Goal: Task Accomplishment & Management: Manage account settings

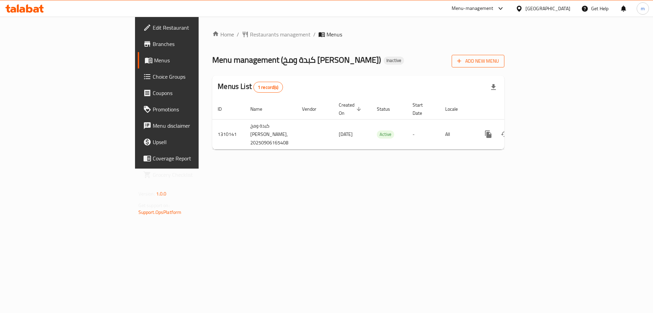
click at [499, 64] on span "Add New Menu" at bounding box center [478, 61] width 42 height 9
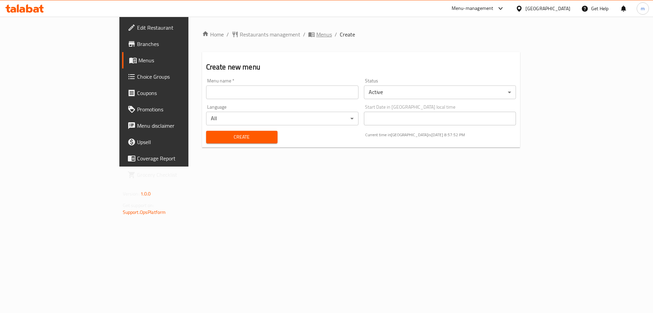
click at [308, 38] on span "Menus" at bounding box center [320, 34] width 24 height 8
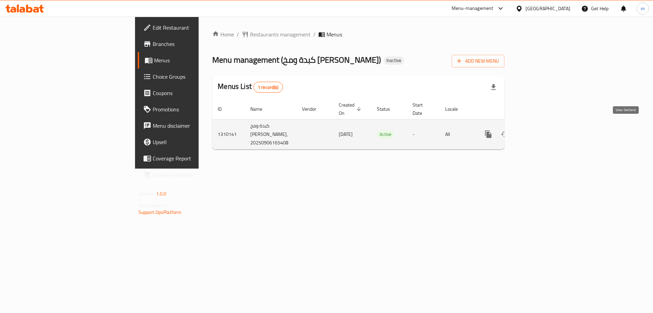
click at [546, 128] on link "enhanced table" at bounding box center [538, 134] width 16 height 16
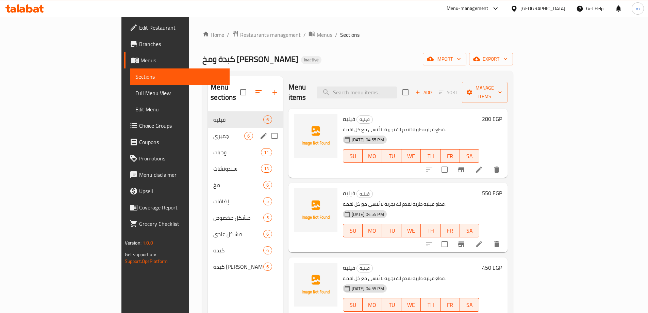
click at [208, 130] on div "جمبري 6" at bounding box center [245, 136] width 75 height 16
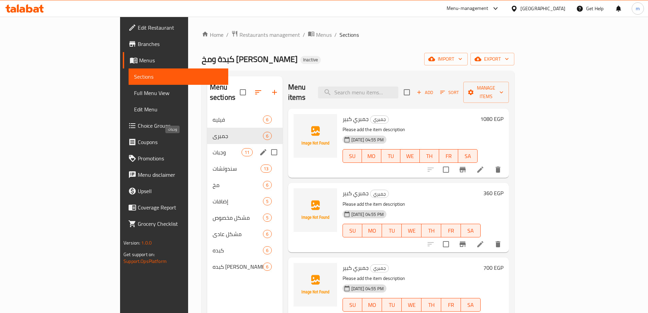
click at [213, 148] on span "وجبات" at bounding box center [227, 152] width 29 height 8
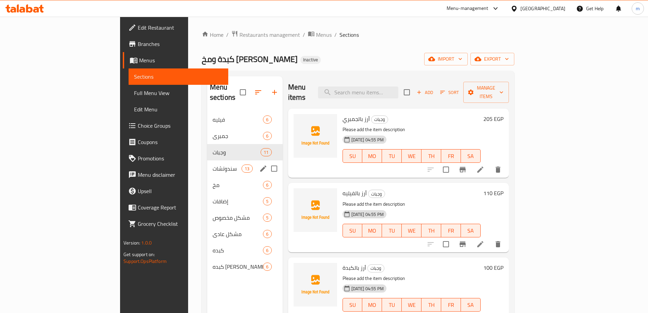
click at [207, 162] on div "سندوتشات 13" at bounding box center [245, 168] width 76 height 16
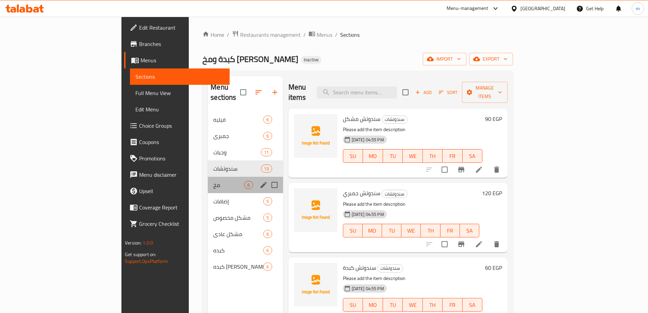
click at [208, 180] on div "مخ 6" at bounding box center [245, 185] width 75 height 16
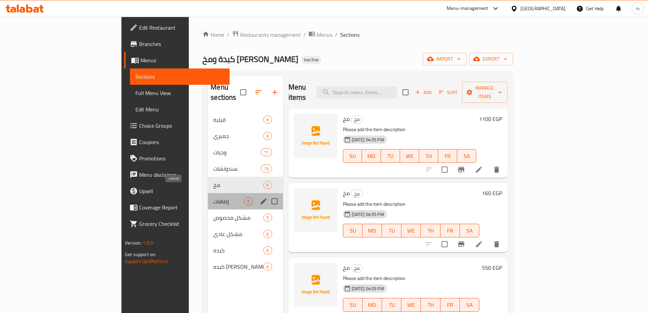
click at [213, 197] on span "إضافات" at bounding box center [228, 201] width 31 height 8
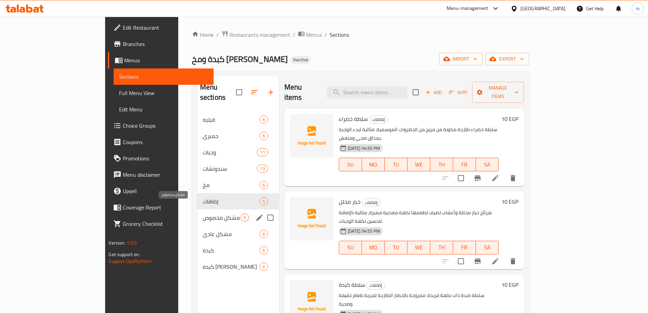
click at [203, 213] on span "مشكل مخصوص" at bounding box center [222, 217] width 38 height 8
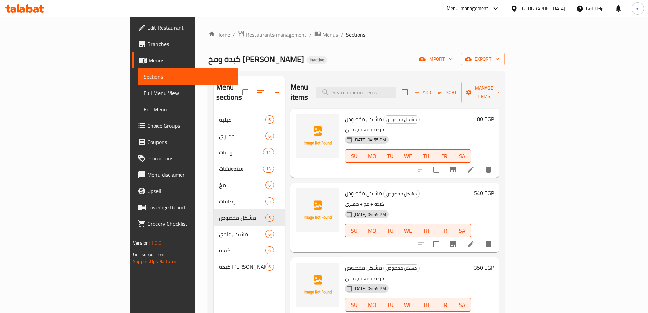
click at [323, 36] on span "Menus" at bounding box center [331, 35] width 16 height 8
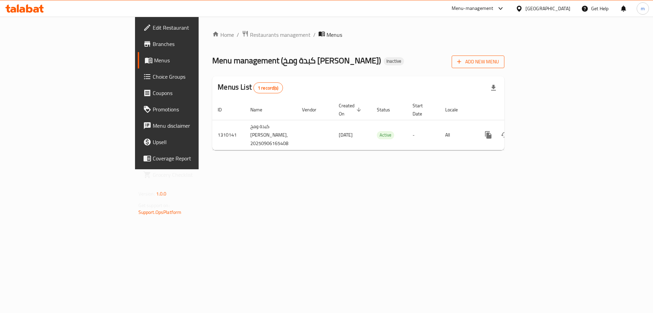
click at [499, 60] on span "Add New Menu" at bounding box center [478, 62] width 42 height 9
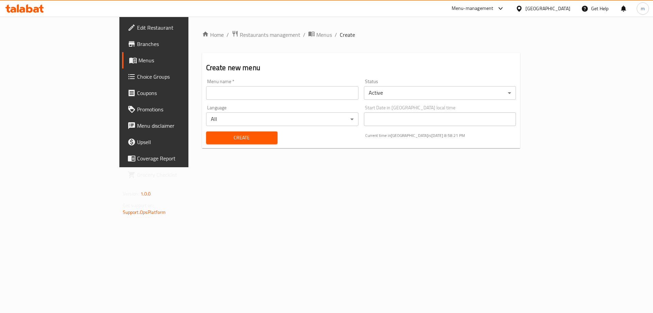
click at [206, 96] on input "text" at bounding box center [282, 93] width 152 height 14
type input "[GEOGRAPHIC_DATA] 6/9"
click at [206, 131] on button "Create" at bounding box center [241, 137] width 71 height 13
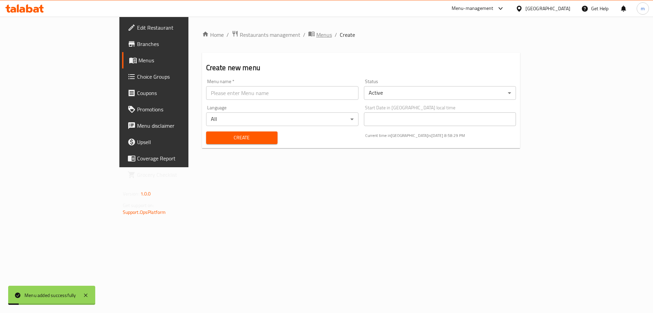
click at [317, 39] on span "Menus" at bounding box center [325, 35] width 16 height 8
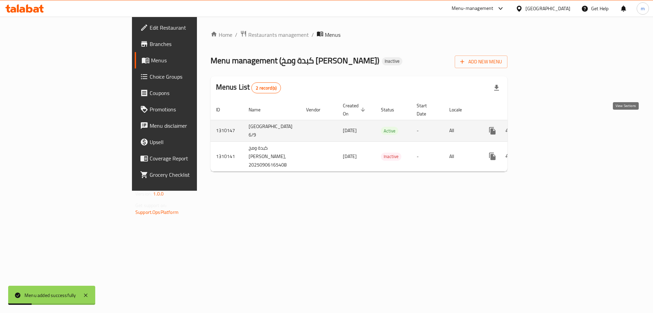
click at [546, 127] on icon "enhanced table" at bounding box center [542, 131] width 8 height 8
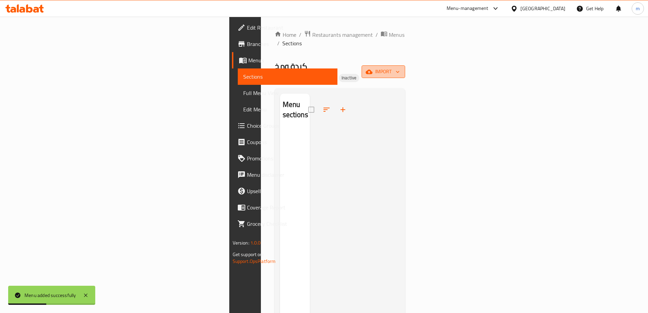
click at [373, 69] on icon "button" at bounding box center [369, 71] width 7 height 4
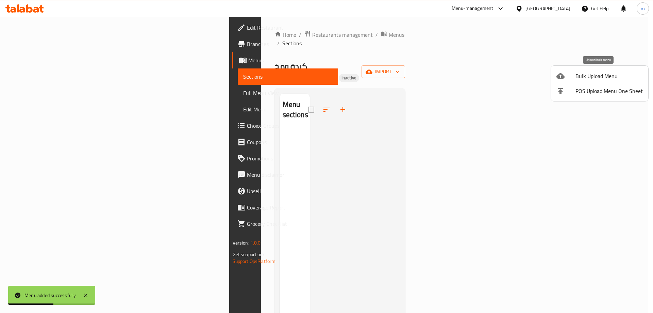
click at [570, 79] on div at bounding box center [566, 76] width 19 height 8
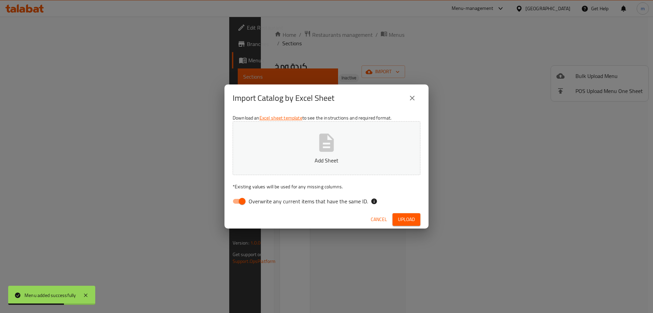
click at [244, 202] on input "Overwrite any current items that have the same ID." at bounding box center [242, 201] width 39 height 13
checkbox input "false"
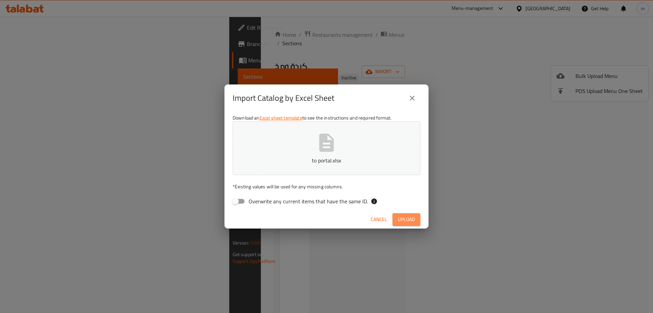
click at [405, 221] on span "Upload" at bounding box center [406, 219] width 17 height 9
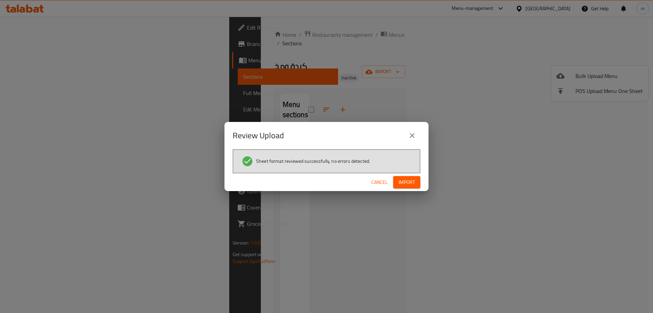
click at [398, 184] on button "Import" at bounding box center [406, 182] width 27 height 13
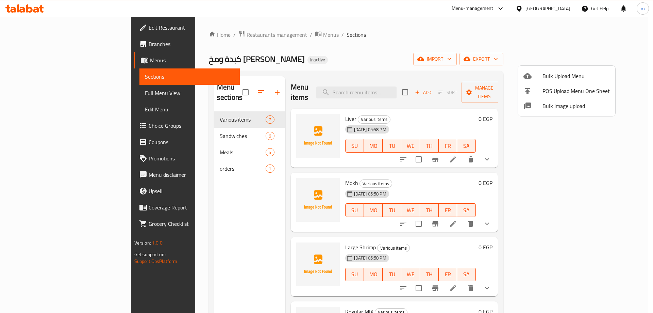
click at [244, 39] on div at bounding box center [326, 156] width 653 height 313
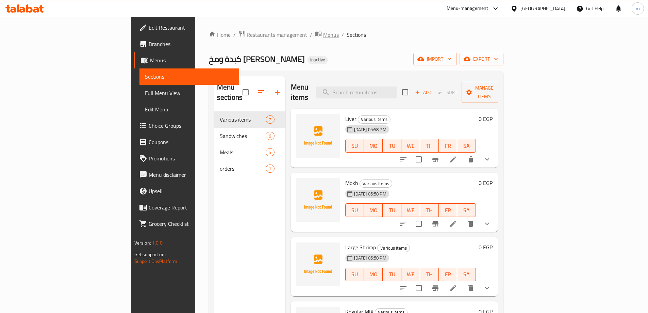
click at [323, 36] on span "Menus" at bounding box center [331, 35] width 16 height 8
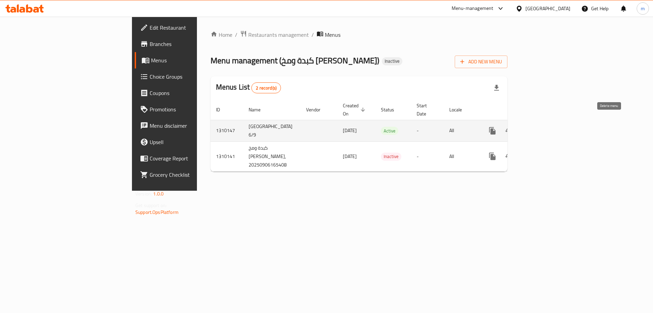
click at [528, 128] on icon "enhanced table" at bounding box center [525, 131] width 5 height 6
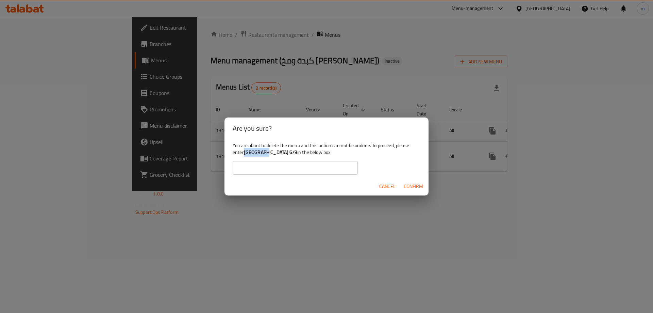
drag, startPoint x: 245, startPoint y: 152, endPoint x: 265, endPoint y: 155, distance: 20.2
click at [265, 155] on b "[GEOGRAPHIC_DATA] 6/9" at bounding box center [270, 152] width 53 height 9
copy b "[GEOGRAPHIC_DATA] 6/9"
click at [259, 167] on input "text" at bounding box center [295, 168] width 125 height 14
paste input "[GEOGRAPHIC_DATA] 6/9"
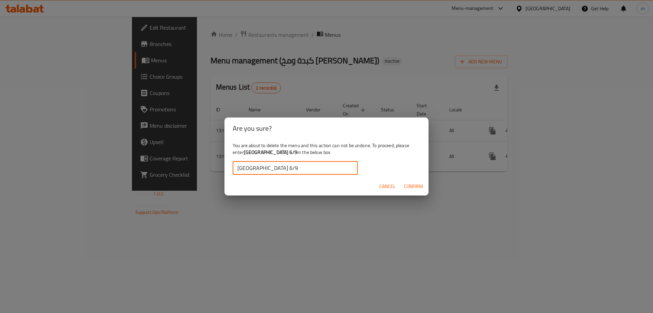
type input "[GEOGRAPHIC_DATA] 6/9"
click at [404, 183] on span "Confirm" at bounding box center [413, 186] width 19 height 9
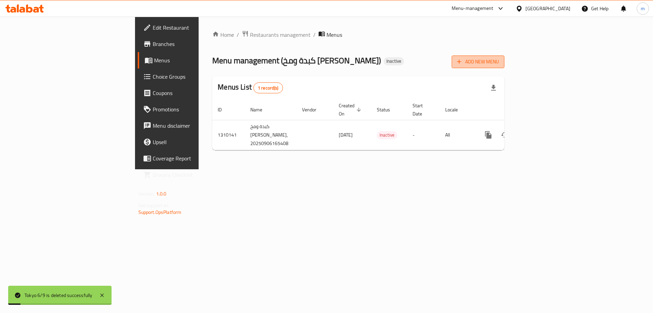
click at [499, 64] on span "Add New Menu" at bounding box center [478, 62] width 42 height 9
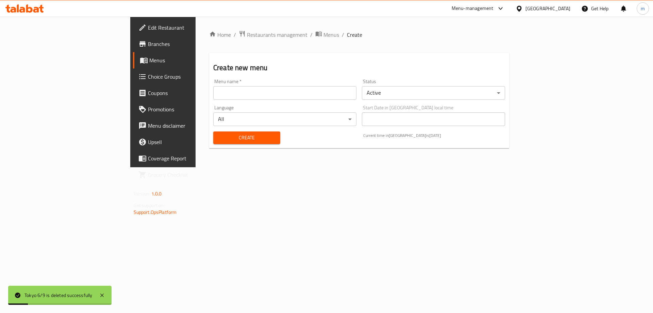
click at [331, 99] on div "Menu name   * Menu name *" at bounding box center [285, 89] width 149 height 26
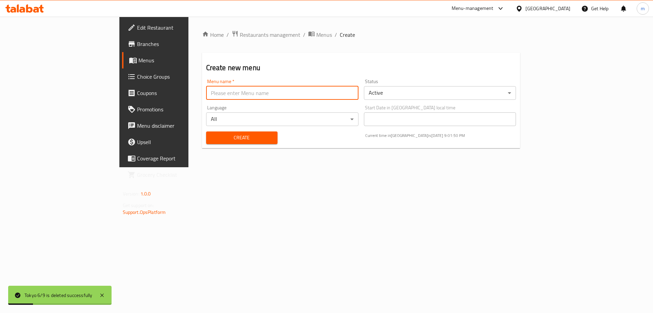
click at [335, 92] on input "text" at bounding box center [282, 93] width 152 height 14
type input "ل"
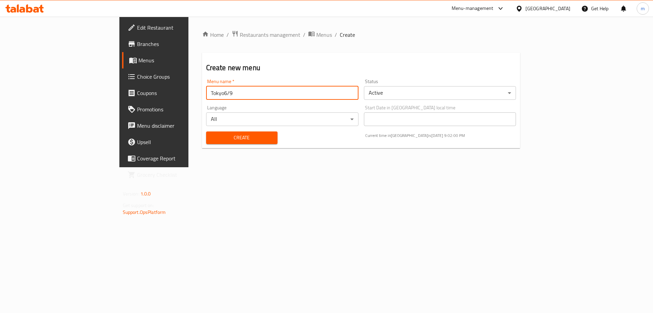
click at [206, 95] on input "Tokyo6/9" at bounding box center [282, 93] width 152 height 14
type input "[GEOGRAPHIC_DATA] 6/9"
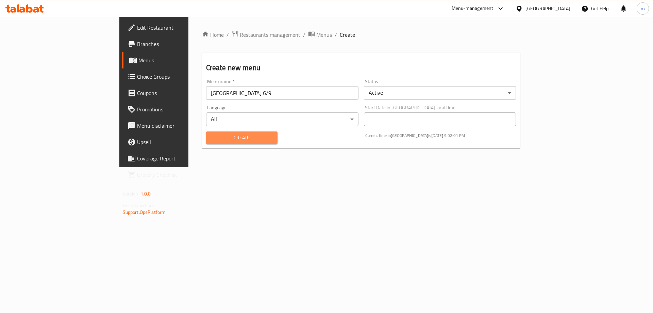
click at [212, 139] on span "Create" at bounding box center [242, 137] width 61 height 9
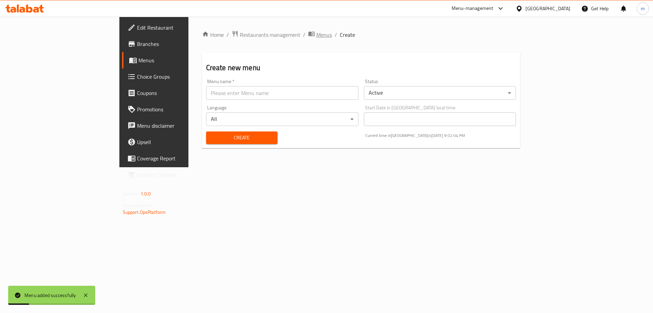
click at [317, 32] on span "Menus" at bounding box center [325, 35] width 16 height 8
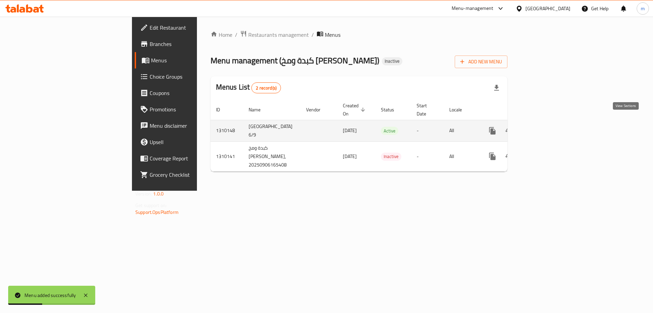
click at [546, 127] on icon "enhanced table" at bounding box center [542, 131] width 8 height 8
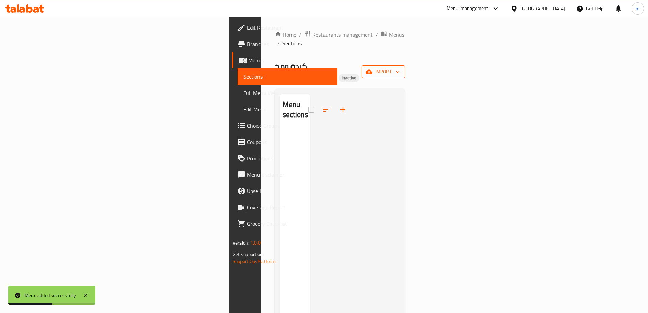
click at [373, 68] on icon "button" at bounding box center [369, 71] width 7 height 7
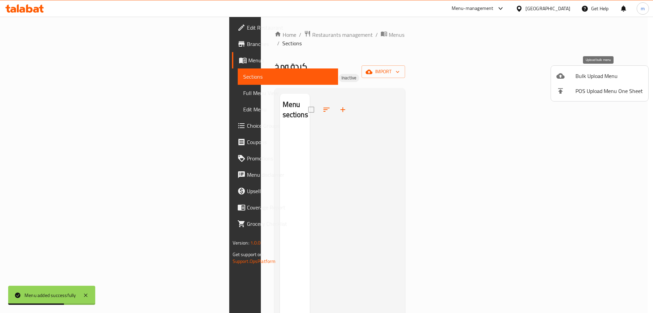
click at [581, 76] on span "Bulk Upload Menu" at bounding box center [609, 76] width 67 height 8
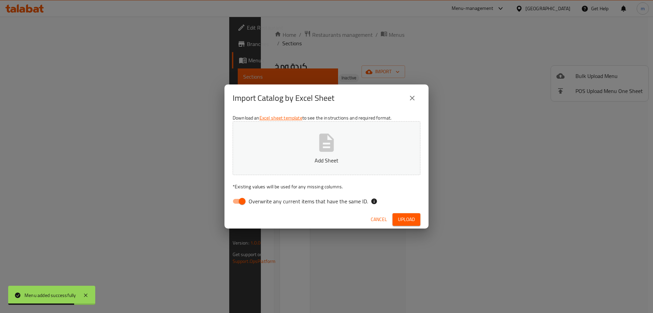
click at [237, 201] on input "Overwrite any current items that have the same ID." at bounding box center [242, 201] width 39 height 13
checkbox input "false"
click at [415, 215] on button "Upload" at bounding box center [407, 219] width 28 height 13
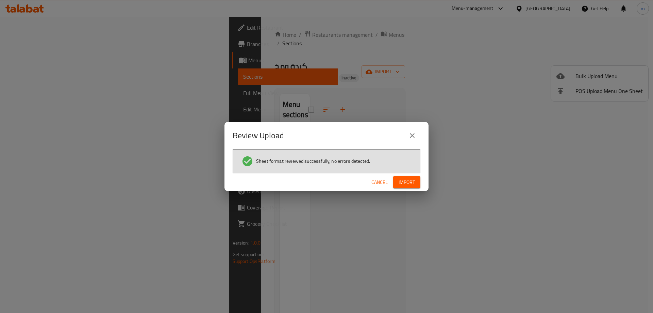
click at [408, 185] on span "Import" at bounding box center [407, 182] width 16 height 9
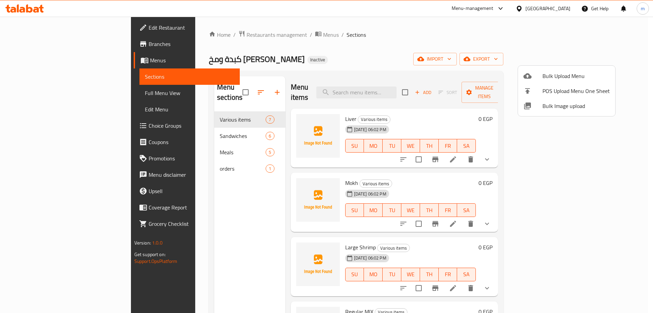
click at [353, 55] on div at bounding box center [326, 156] width 653 height 313
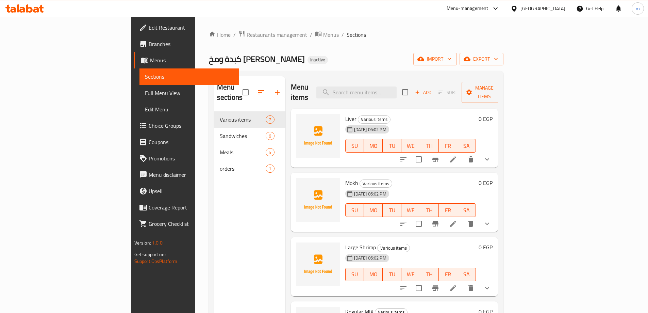
click at [457, 220] on icon at bounding box center [453, 224] width 8 height 8
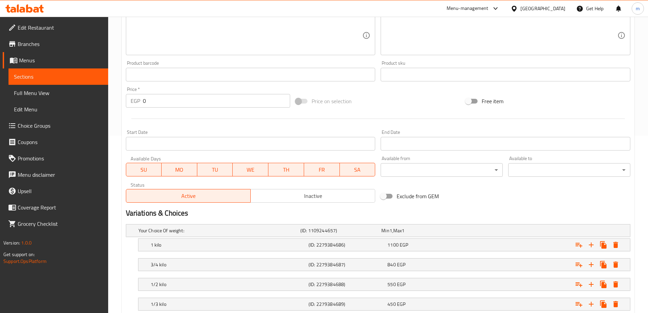
scroll to position [262, 0]
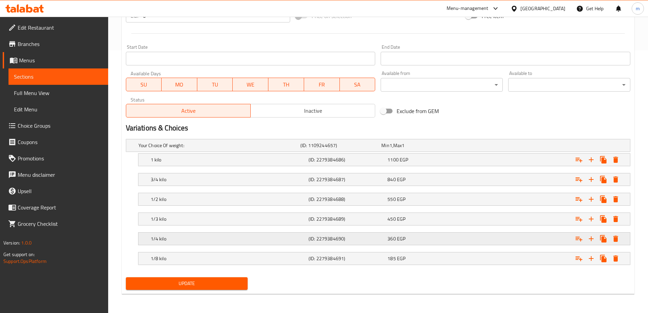
click at [422, 242] on div "360 EGP" at bounding box center [425, 239] width 79 height 10
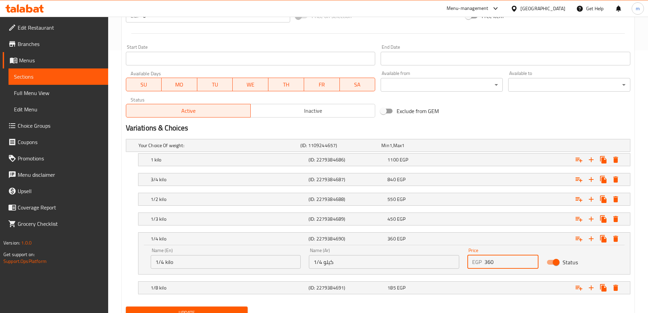
drag, startPoint x: 495, startPoint y: 258, endPoint x: 485, endPoint y: 260, distance: 10.1
click at [485, 260] on input "360" at bounding box center [512, 262] width 54 height 14
type input "300"
click at [451, 289] on div "185 EGP" at bounding box center [426, 287] width 76 height 7
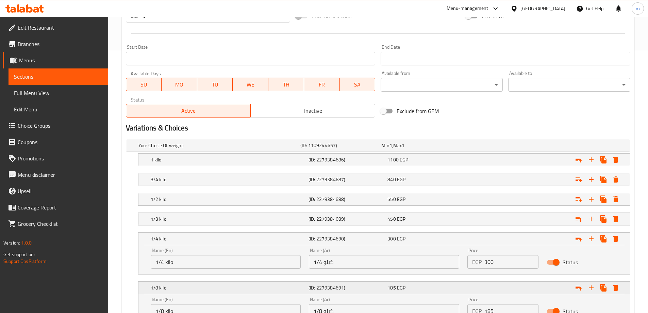
scroll to position [296, 0]
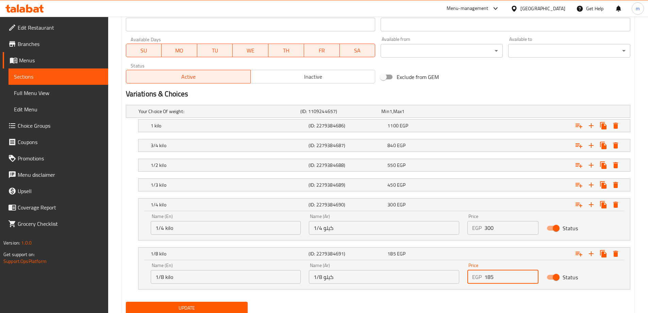
drag, startPoint x: 494, startPoint y: 279, endPoint x: 485, endPoint y: 279, distance: 9.5
click at [485, 279] on input "185" at bounding box center [512, 277] width 54 height 14
type input "160"
click at [126, 302] on button "Update" at bounding box center [187, 308] width 122 height 13
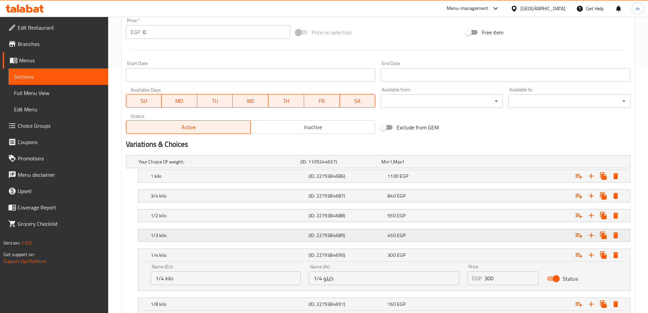
scroll to position [321, 0]
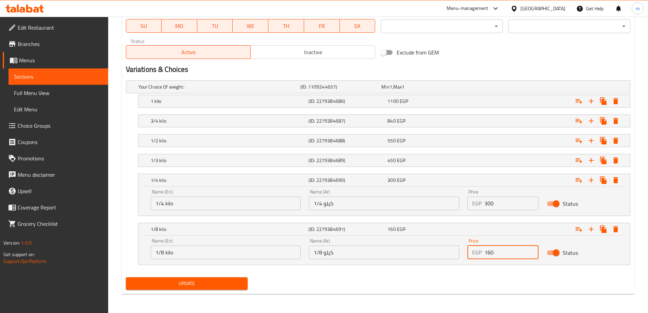
click at [220, 286] on span "Update" at bounding box center [186, 283] width 111 height 9
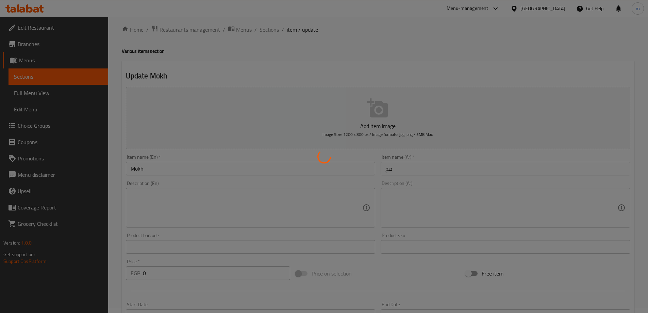
scroll to position [0, 0]
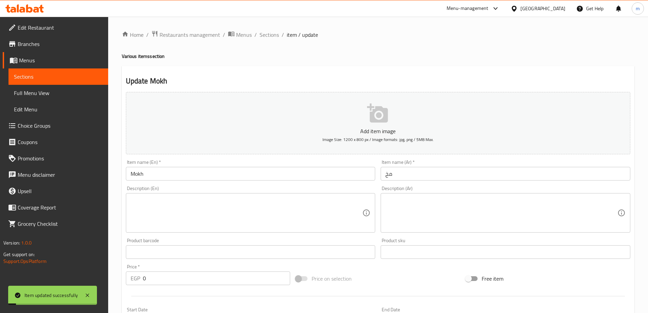
drag, startPoint x: 270, startPoint y: 33, endPoint x: 280, endPoint y: 44, distance: 14.7
click at [269, 33] on span "Sections" at bounding box center [269, 35] width 19 height 8
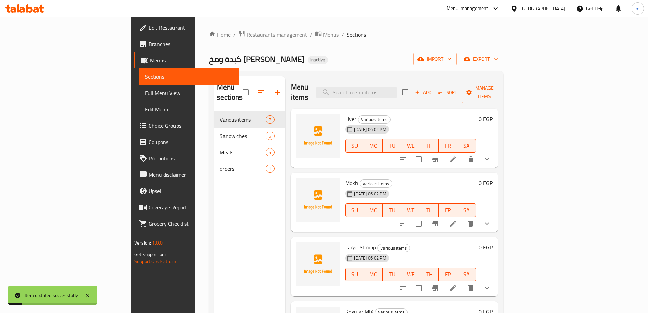
click at [305, 43] on div "Home / Restaurants management / Menus / Sections كبدة ومخ سعيد الشرقاوي Inactiv…" at bounding box center [356, 212] width 295 height 364
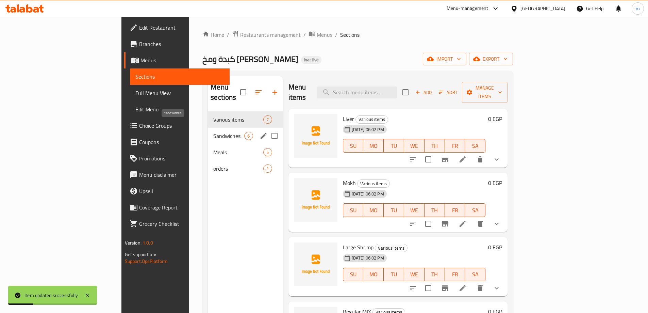
click at [213, 132] on span "Sandwiches" at bounding box center [228, 136] width 31 height 8
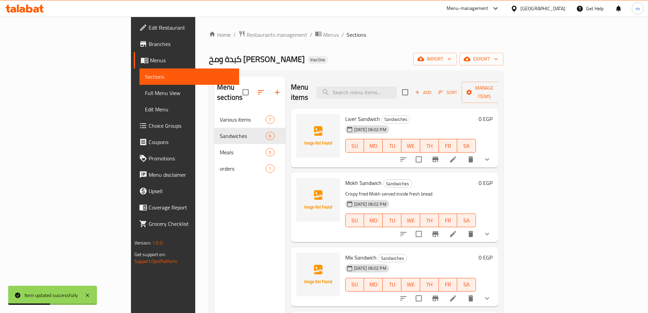
scroll to position [68, 0]
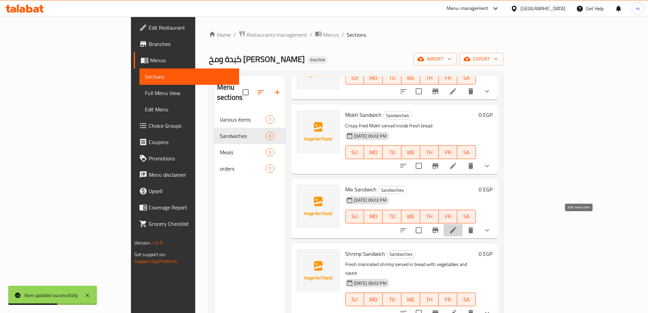
click at [457, 226] on icon at bounding box center [453, 230] width 8 height 8
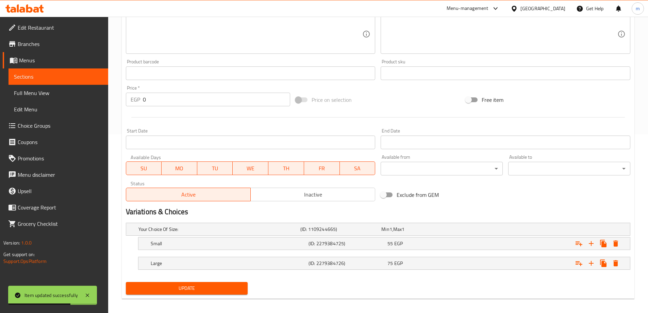
scroll to position [183, 0]
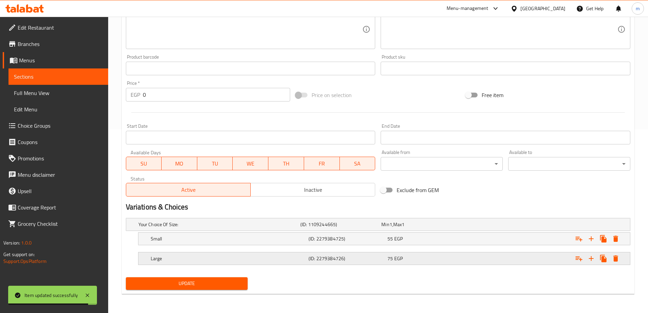
click at [449, 259] on div "75 EGP" at bounding box center [426, 258] width 76 height 7
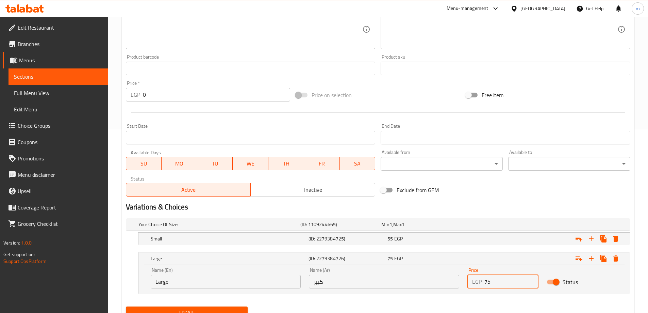
click at [493, 282] on input "75" at bounding box center [512, 282] width 54 height 14
click at [489, 282] on input "75" at bounding box center [512, 282] width 54 height 14
type input "70"
click at [126, 306] on button "Update" at bounding box center [187, 312] width 122 height 13
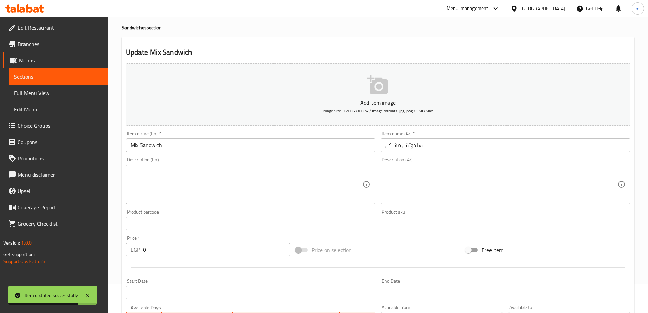
scroll to position [0, 0]
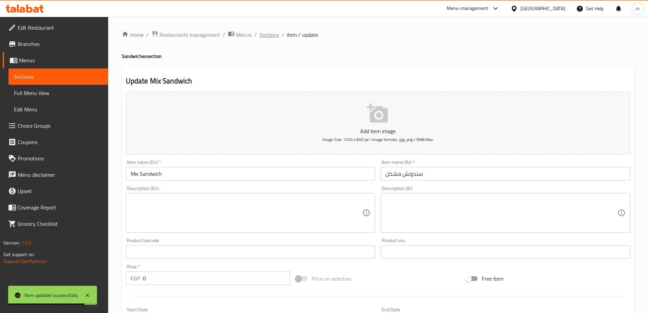
click at [274, 37] on span "Sections" at bounding box center [269, 35] width 19 height 8
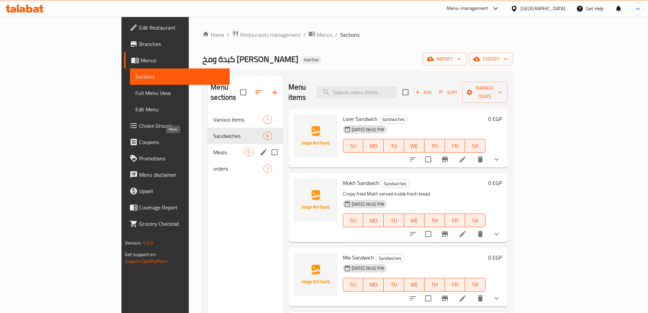
click at [213, 148] on span "Meals" at bounding box center [228, 152] width 31 height 8
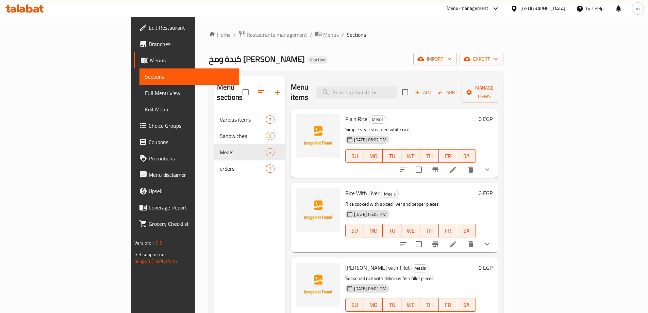
click at [295, 63] on div "كبدة ومخ سعيد الشرقاوي Inactive import export" at bounding box center [356, 59] width 295 height 13
click at [463, 163] on li at bounding box center [453, 169] width 19 height 12
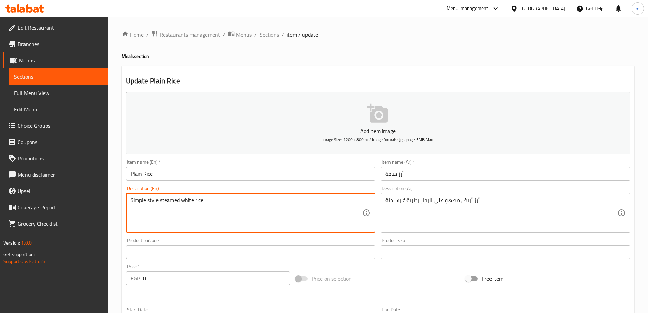
drag, startPoint x: 183, startPoint y: 204, endPoint x: 210, endPoint y: 204, distance: 27.6
click at [129, 201] on div "Simple style steamed Description (En)" at bounding box center [251, 212] width 250 height 39
click at [133, 198] on textarea "Simple style steamed" at bounding box center [247, 213] width 232 height 32
click at [131, 200] on textarea "Simple style steamed" at bounding box center [247, 213] width 232 height 32
paste textarea "white rice"
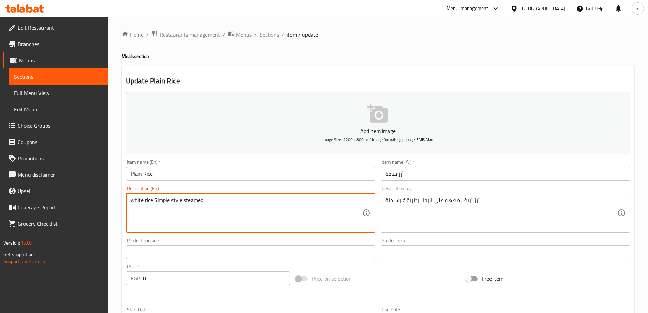
click at [203, 197] on textarea "white rice Simple style steamed" at bounding box center [247, 213] width 232 height 32
click at [199, 201] on textarea "white rice Simple style steamed" at bounding box center [247, 213] width 232 height 32
click at [153, 201] on textarea "white rice Simple style" at bounding box center [247, 213] width 232 height 32
paste textarea "steamed"
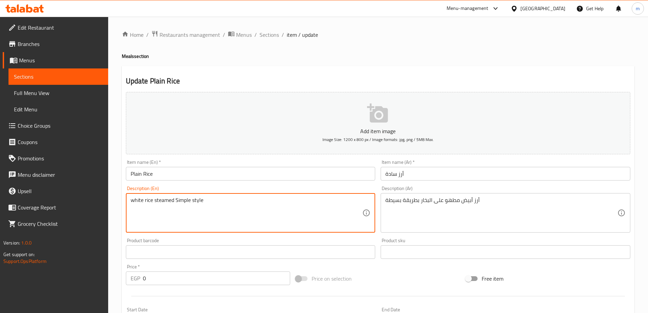
click at [183, 200] on textarea "white rice steamed Simple style" at bounding box center [247, 213] width 232 height 32
type textarea "White rice steamed simple style"
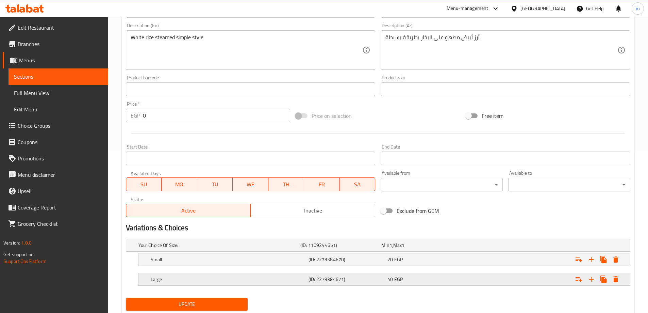
scroll to position [183, 0]
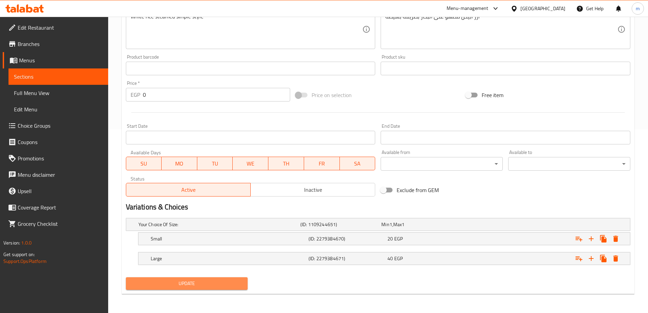
click at [205, 280] on span "Update" at bounding box center [186, 283] width 111 height 9
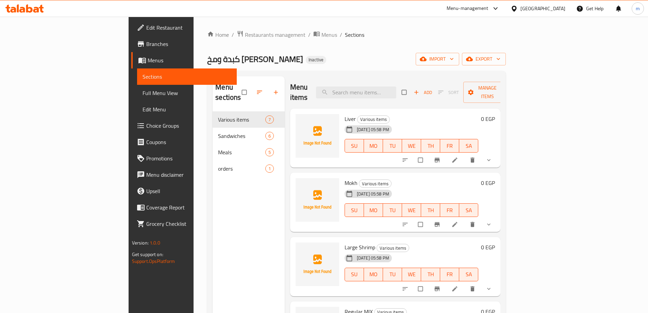
click at [143, 97] on span "Full Menu View" at bounding box center [187, 93] width 89 height 8
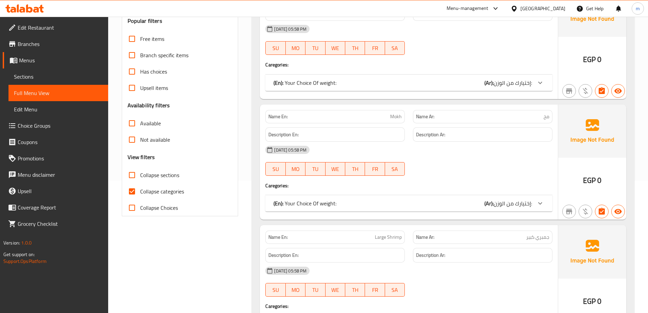
scroll to position [136, 0]
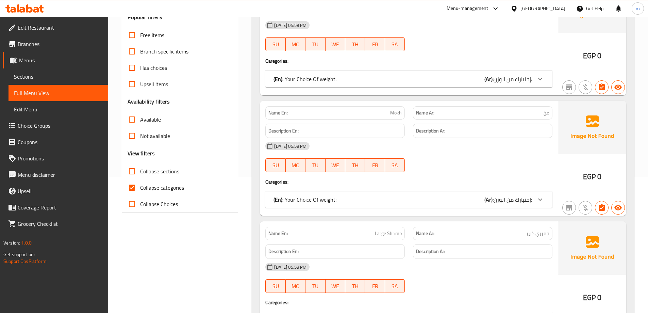
click at [182, 186] on span "Collapse categories" at bounding box center [162, 187] width 44 height 8
click at [140, 186] on input "Collapse categories" at bounding box center [132, 187] width 16 height 16
checkbox input "false"
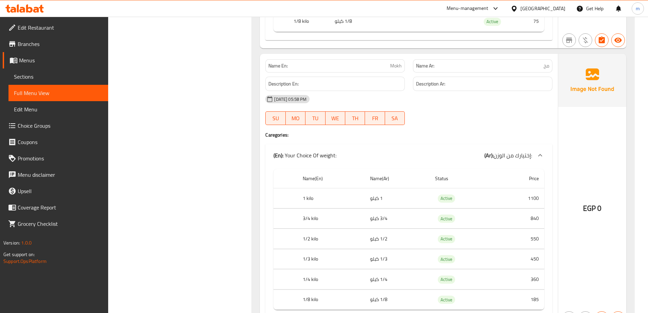
scroll to position [170, 0]
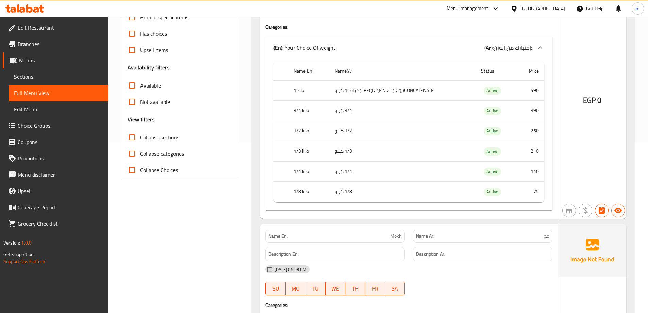
click at [369, 92] on td "CONCATENATE(LEFT(D2,FIND(" ",D2)),"كيلو")1 كيلو" at bounding box center [402, 90] width 146 height 20
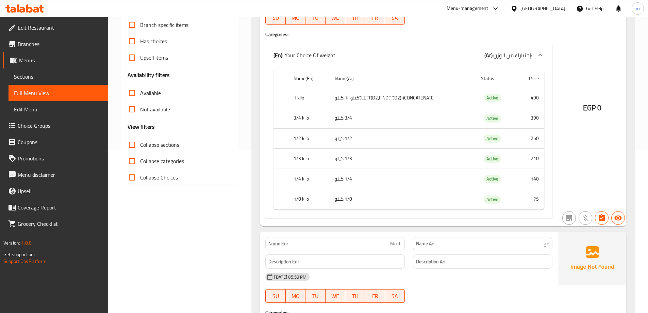
scroll to position [136, 0]
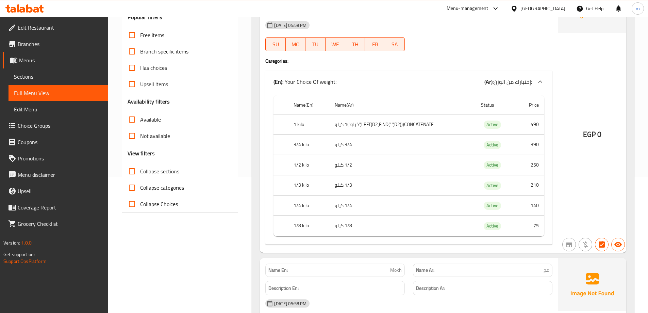
click at [49, 120] on link "Choice Groups" at bounding box center [56, 125] width 106 height 16
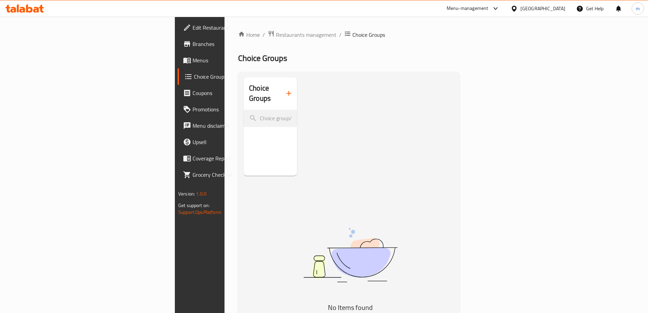
click at [193, 62] on span "Menus" at bounding box center [235, 60] width 85 height 8
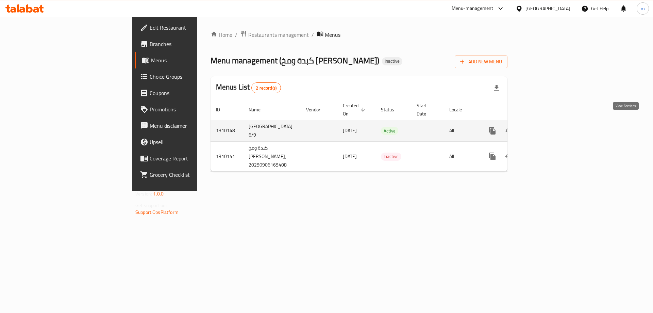
click at [550, 123] on link "enhanced table" at bounding box center [542, 131] width 16 height 16
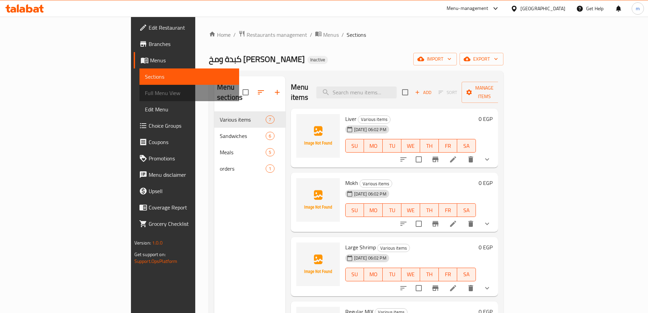
click at [145, 91] on span "Full Menu View" at bounding box center [189, 93] width 89 height 8
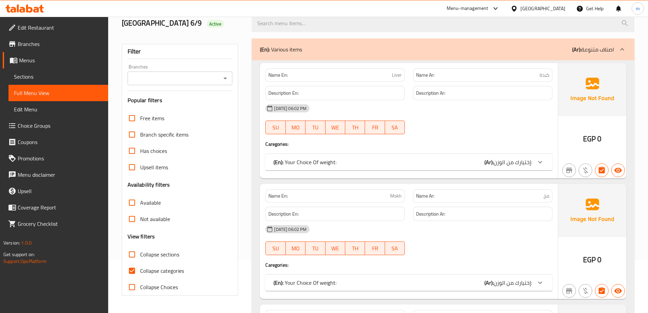
scroll to position [170, 0]
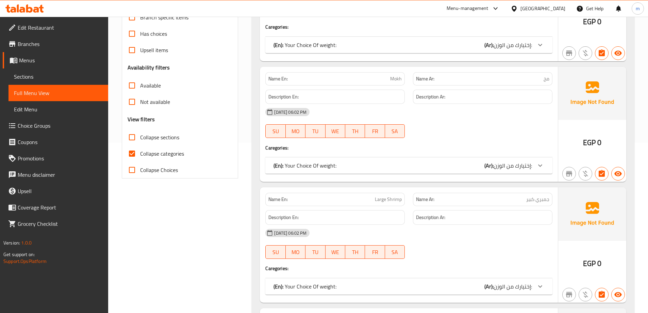
click at [163, 153] on span "Collapse categories" at bounding box center [162, 153] width 44 height 8
click at [140, 153] on input "Collapse categories" at bounding box center [132, 153] width 16 height 16
checkbox input "false"
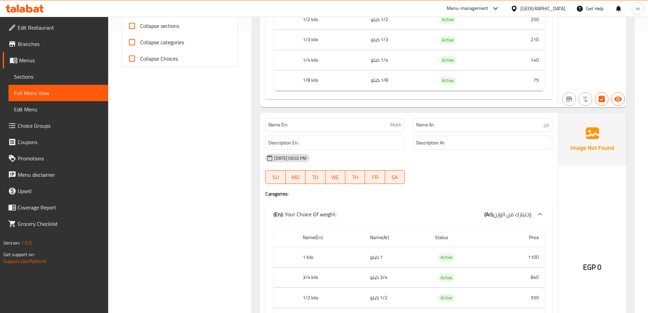
scroll to position [340, 0]
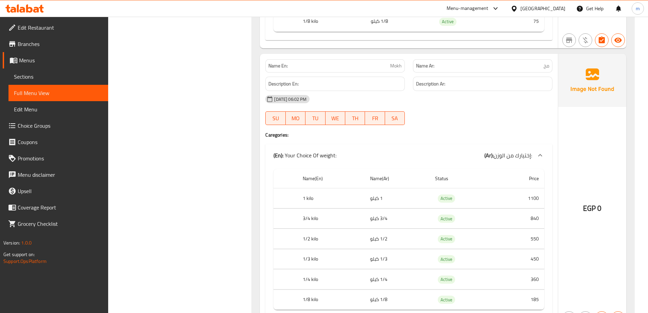
click at [398, 65] on span "Mokh" at bounding box center [396, 65] width 12 height 7
copy span "Mokh"
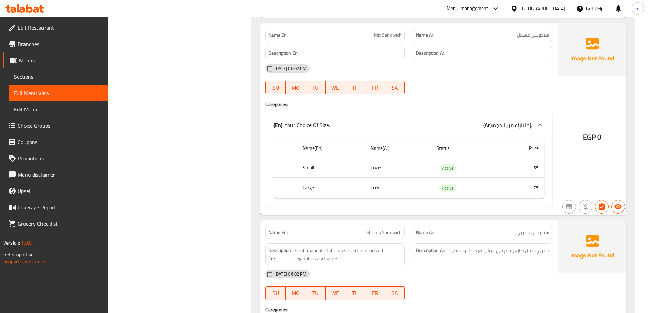
scroll to position [2382, 0]
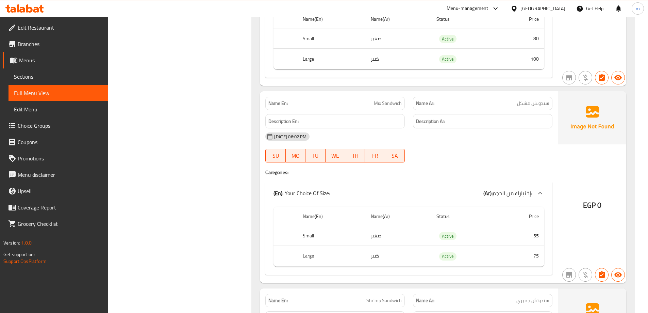
click at [398, 106] on span "Mix Sandwich" at bounding box center [388, 103] width 28 height 7
copy span "Mix Sandwich"
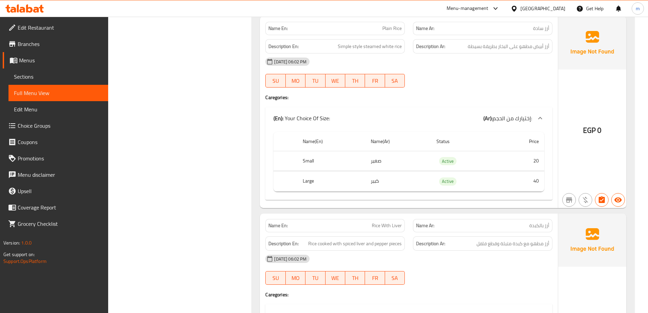
scroll to position [3257, 0]
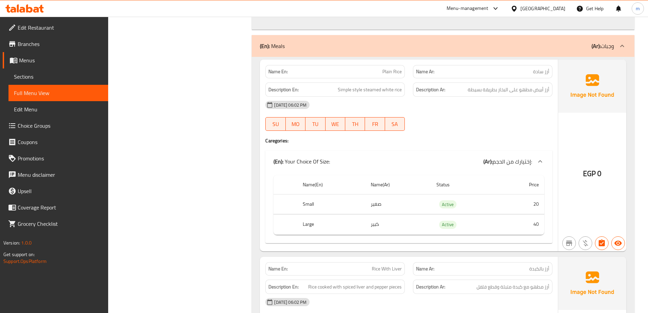
click at [391, 77] on div "Name En: Plain Rice" at bounding box center [335, 71] width 140 height 13
click at [393, 74] on span "Plain Rice" at bounding box center [392, 71] width 19 height 7
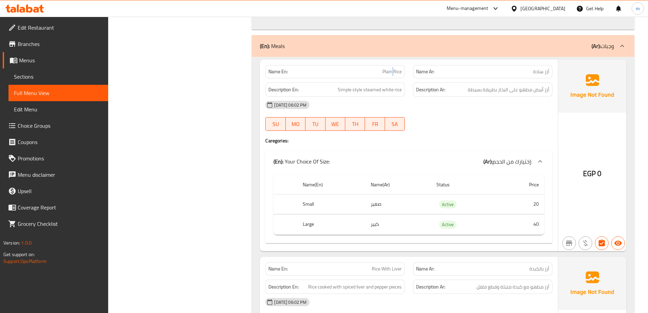
click at [393, 74] on span "Plain Rice" at bounding box center [392, 71] width 19 height 7
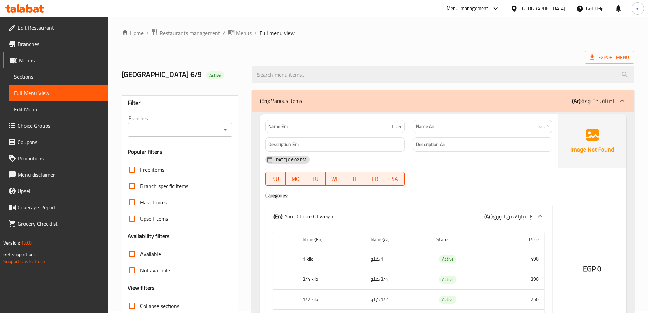
scroll to position [0, 0]
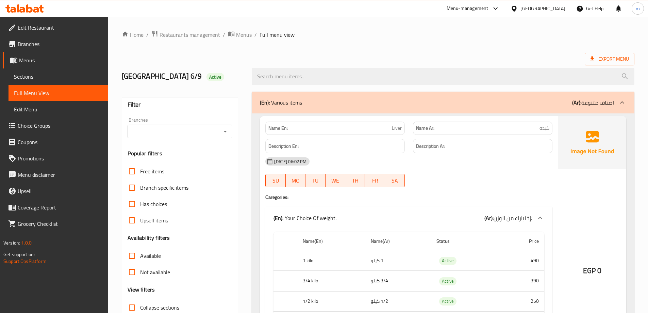
click at [337, 32] on ol "Home / Restaurants management / Menus / Full menu view" at bounding box center [378, 34] width 513 height 9
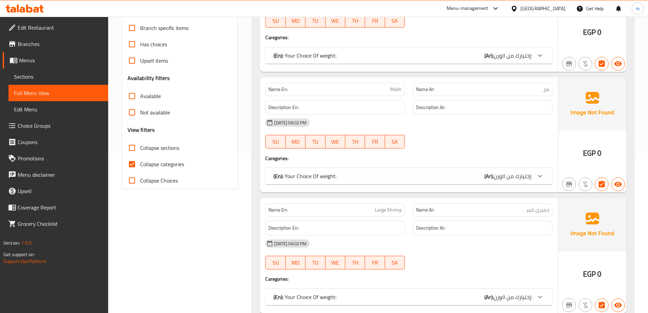
scroll to position [170, 0]
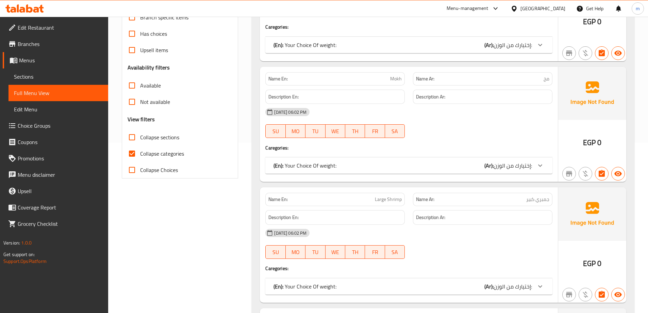
click at [167, 151] on span "Collapse categories" at bounding box center [162, 153] width 44 height 8
click at [140, 151] on input "Collapse categories" at bounding box center [132, 153] width 16 height 16
checkbox input "false"
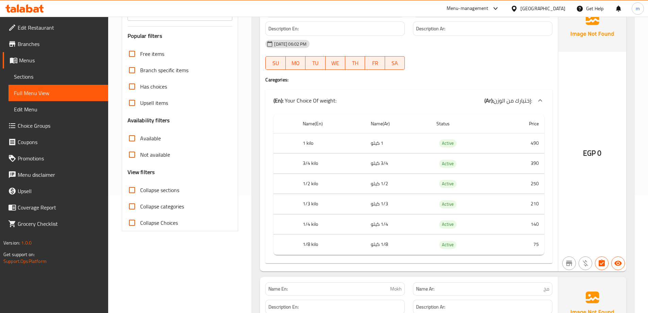
scroll to position [0, 0]
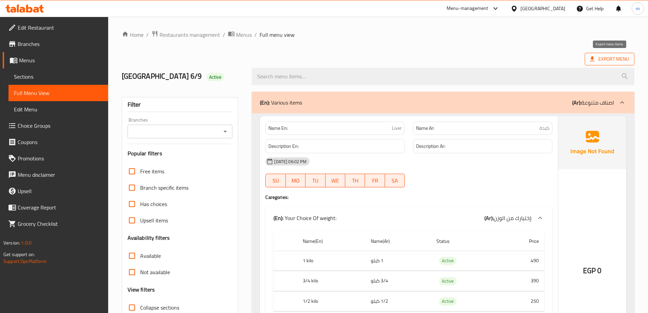
click at [615, 59] on span "Export Menu" at bounding box center [609, 59] width 39 height 9
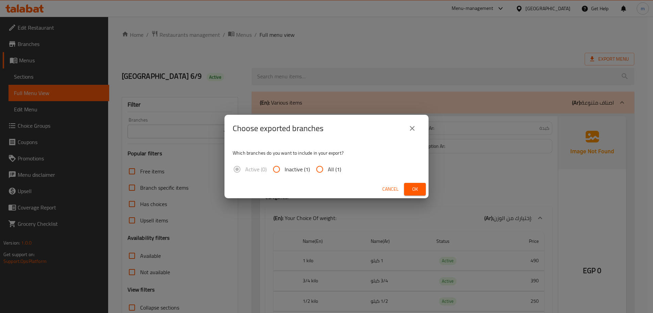
click at [322, 170] on input "All (1)" at bounding box center [320, 169] width 16 height 16
radio input "true"
click at [410, 189] on span "Ok" at bounding box center [415, 189] width 11 height 9
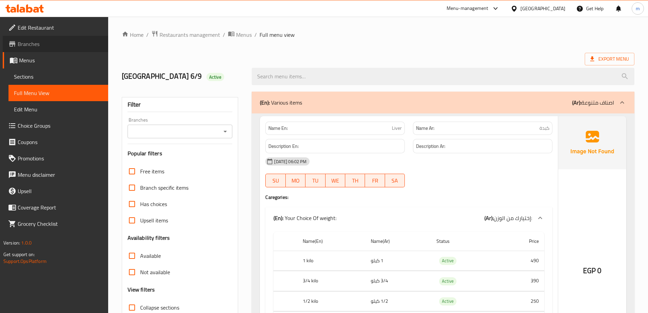
click at [14, 45] on icon at bounding box center [12, 43] width 6 height 5
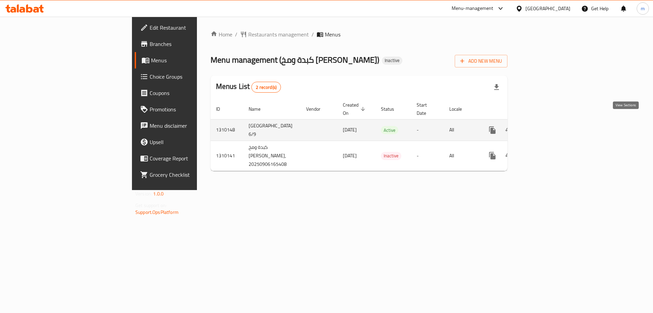
click at [546, 126] on icon "enhanced table" at bounding box center [542, 130] width 8 height 8
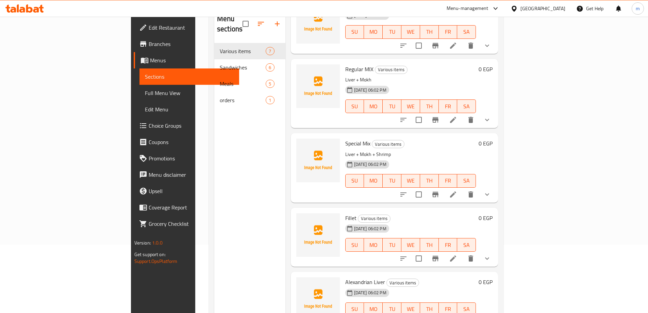
scroll to position [95, 0]
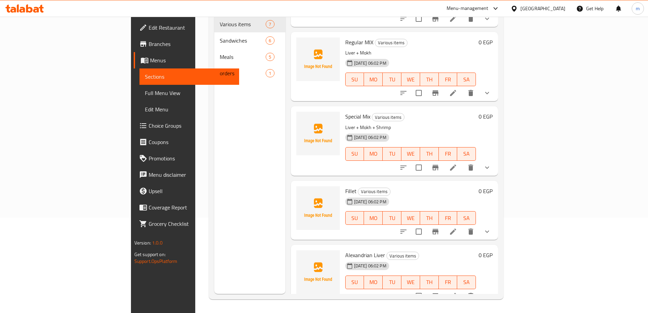
click at [463, 290] on li at bounding box center [453, 296] width 19 height 12
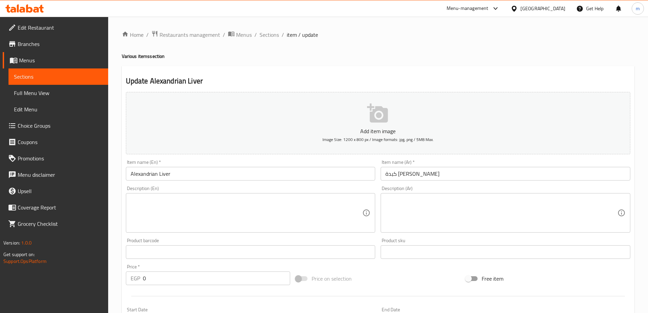
click at [464, 204] on textarea at bounding box center [502, 213] width 232 height 32
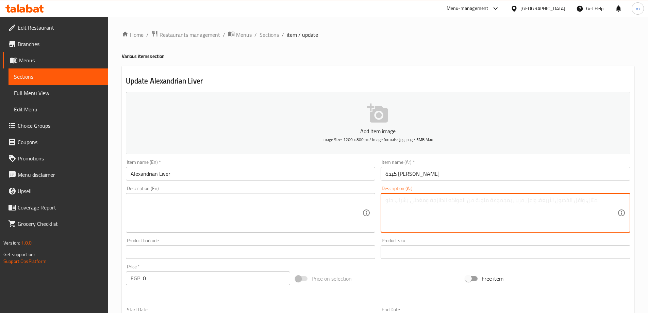
paste textarea "كبدة بتتبيلة إسكندراني حارة مع فلفل وبهارات."
type textarea "كبدة بتتبيلة إسكندراني حارة مع فلفل وبهارات."
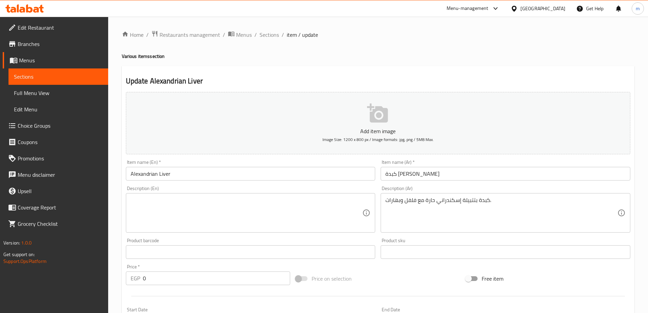
click at [335, 204] on textarea at bounding box center [247, 213] width 232 height 32
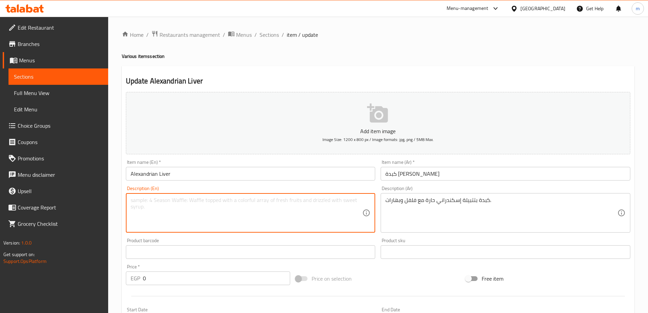
paste textarea "Liver with a spicy Alexandrian marinade, pepper and spices."
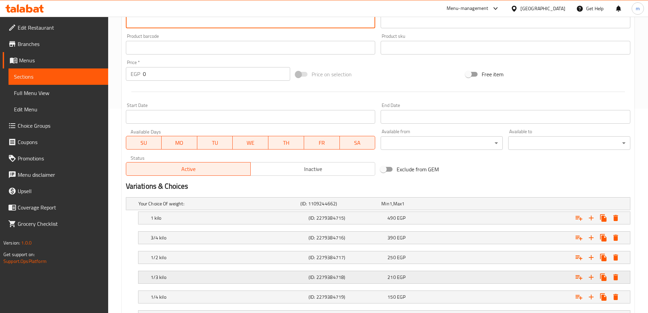
scroll to position [262, 0]
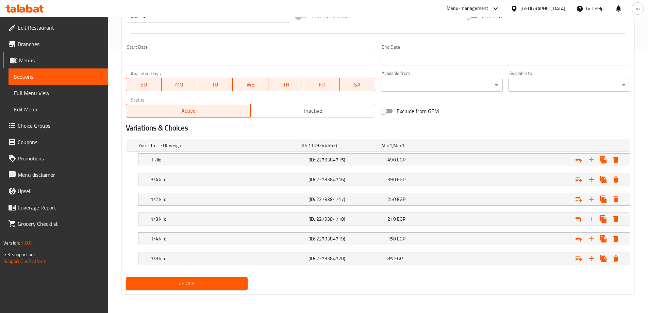
type textarea "Liver with a spicy Alexandrian marinade, pepper and spices."
click at [213, 287] on span "Update" at bounding box center [186, 283] width 111 height 9
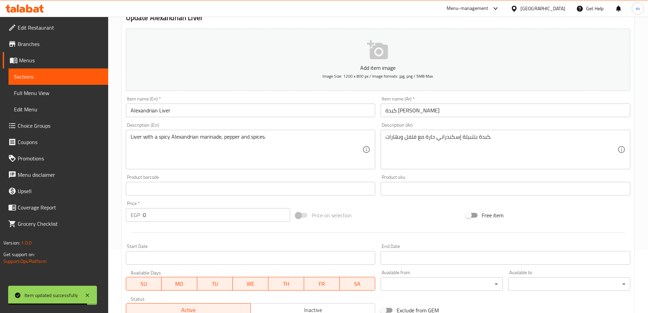
scroll to position [58, 0]
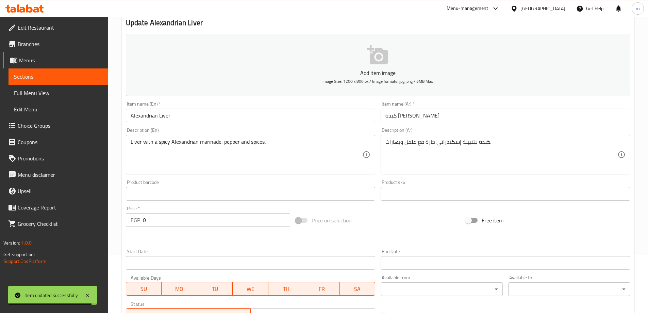
click at [19, 94] on span "Full Menu View" at bounding box center [58, 93] width 89 height 8
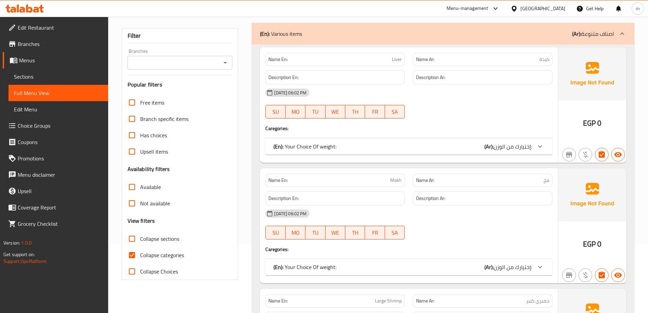
scroll to position [194, 0]
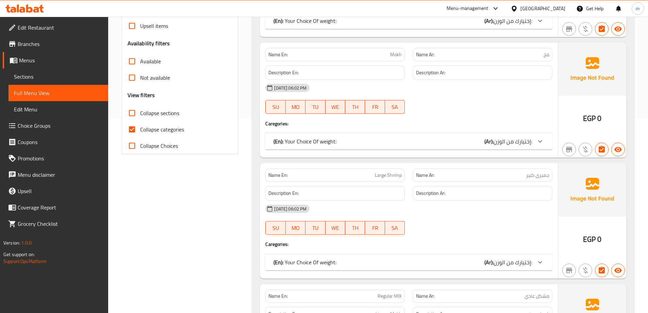
click at [162, 133] on span "Collapse categories" at bounding box center [162, 129] width 44 height 8
click at [140, 134] on input "Collapse categories" at bounding box center [132, 129] width 16 height 16
checkbox input "false"
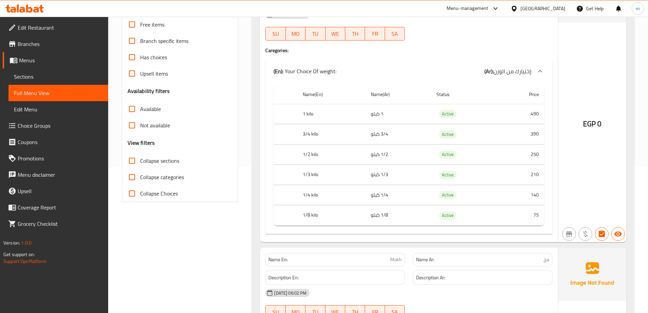
scroll to position [0, 0]
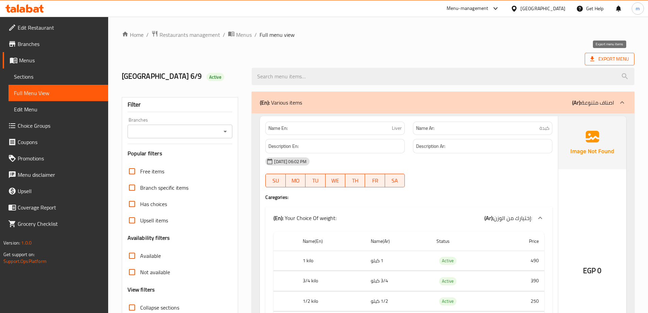
click at [597, 63] on span "Export Menu" at bounding box center [609, 59] width 39 height 9
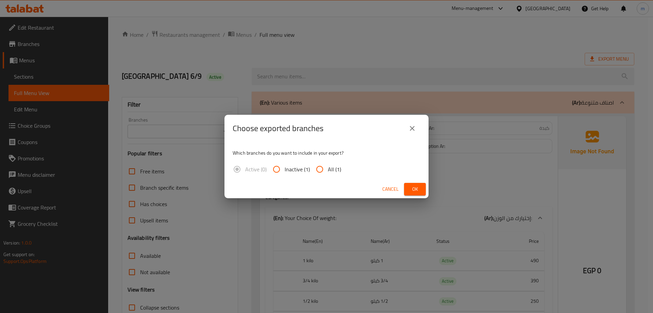
click at [319, 168] on input "All (1)" at bounding box center [320, 169] width 16 height 16
radio input "true"
click at [423, 187] on button "Ok" at bounding box center [415, 189] width 22 height 13
